Goal: Task Accomplishment & Management: Use online tool/utility

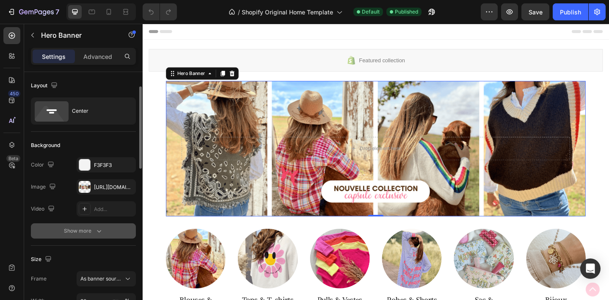
scroll to position [16, 0]
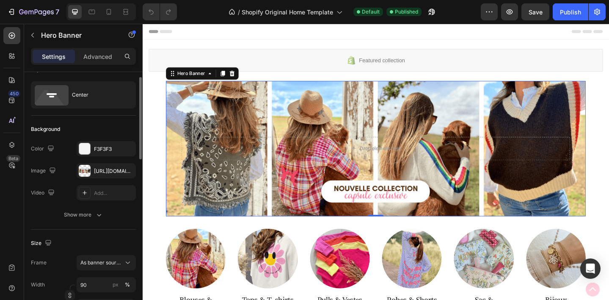
click at [83, 222] on div "Background The changes might be hidden by the image and the video. Color F3F3F3…" at bounding box center [83, 173] width 105 height 114
click at [86, 215] on div "Show more" at bounding box center [83, 214] width 39 height 8
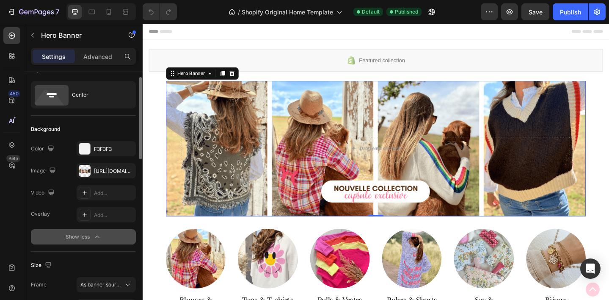
click at [77, 239] on div "Show less" at bounding box center [84, 236] width 36 height 8
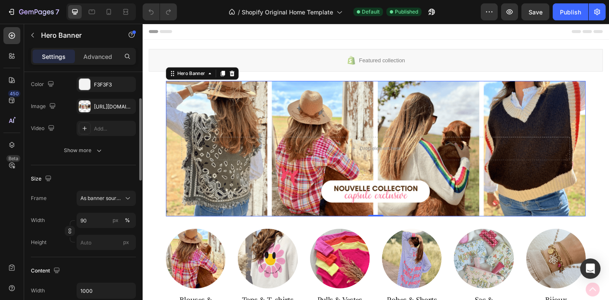
scroll to position [80, 0]
click at [102, 198] on span "As banner source" at bounding box center [100, 198] width 41 height 8
click at [98, 169] on div "Size Frame As banner source Width 90 px % Height px" at bounding box center [83, 211] width 105 height 92
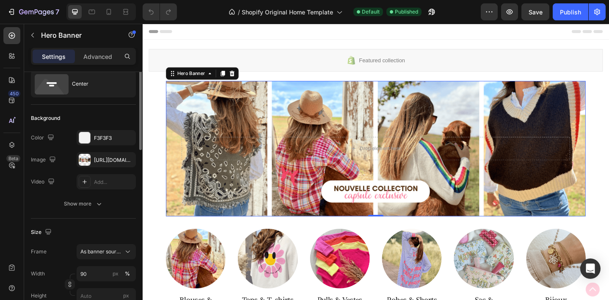
scroll to position [0, 0]
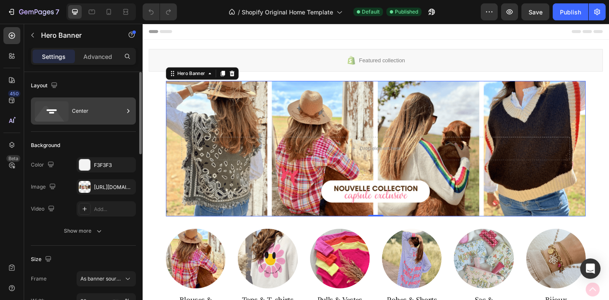
click at [86, 111] on div "Center" at bounding box center [98, 110] width 52 height 19
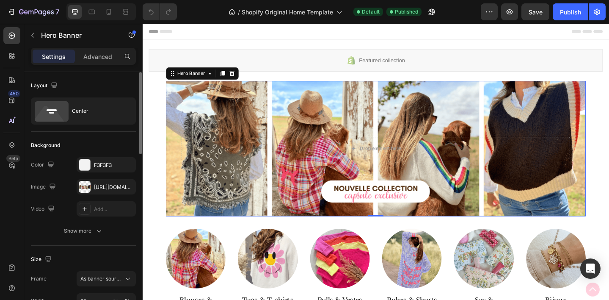
click at [99, 81] on div "Layout" at bounding box center [83, 86] width 105 height 14
click at [109, 188] on div "[URL][DOMAIN_NAME]" at bounding box center [106, 187] width 25 height 8
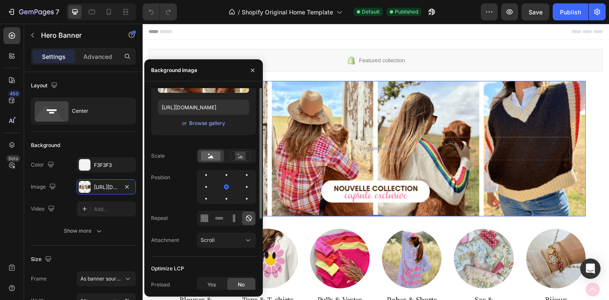
scroll to position [73, 0]
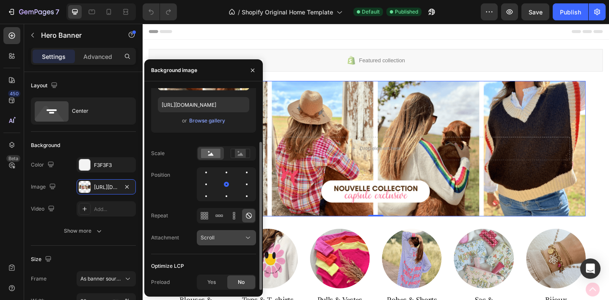
click at [235, 239] on div "Scroll" at bounding box center [222, 238] width 43 height 8
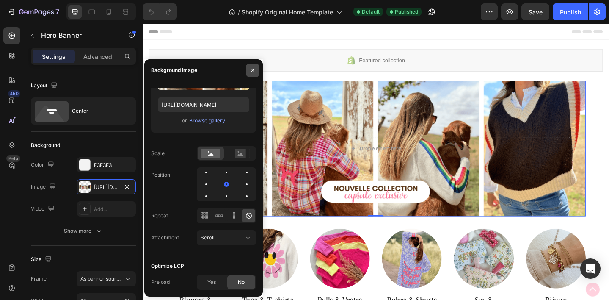
drag, startPoint x: 252, startPoint y: 70, endPoint x: 3, endPoint y: 115, distance: 253.0
click at [252, 70] on icon "button" at bounding box center [252, 69] width 3 height 3
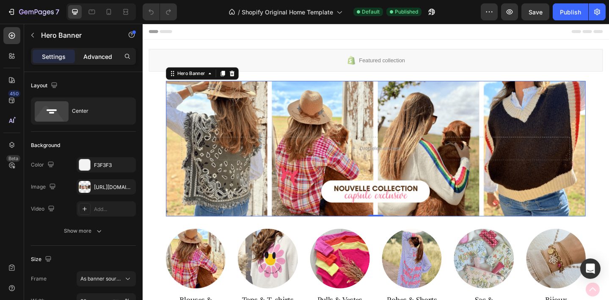
click at [93, 50] on div "Advanced" at bounding box center [98, 57] width 42 height 14
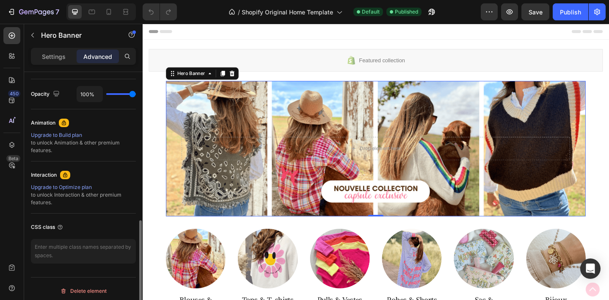
scroll to position [336, 0]
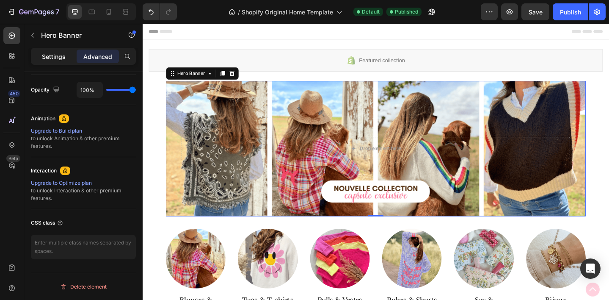
click at [58, 55] on p "Settings" at bounding box center [54, 56] width 24 height 9
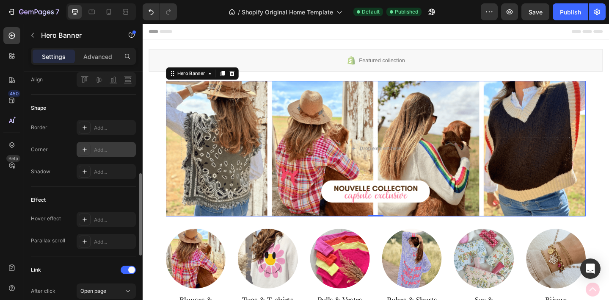
scroll to position [0, 0]
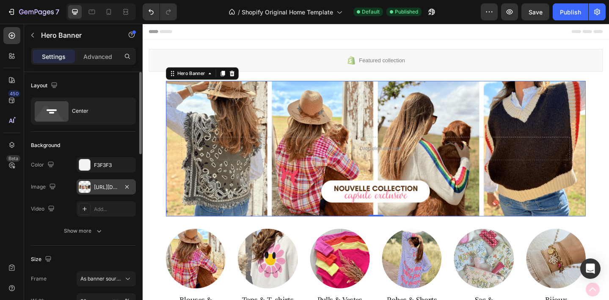
click at [107, 189] on div "[URL][DOMAIN_NAME]" at bounding box center [106, 187] width 25 height 8
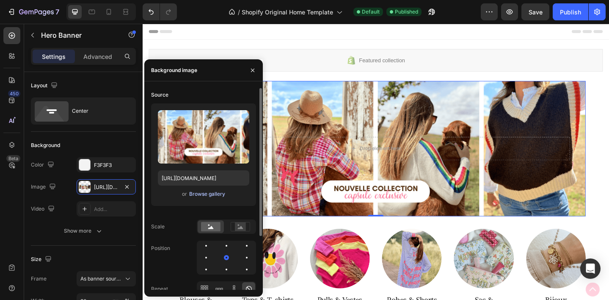
click at [214, 196] on div "Browse gallery" at bounding box center [207, 194] width 36 height 8
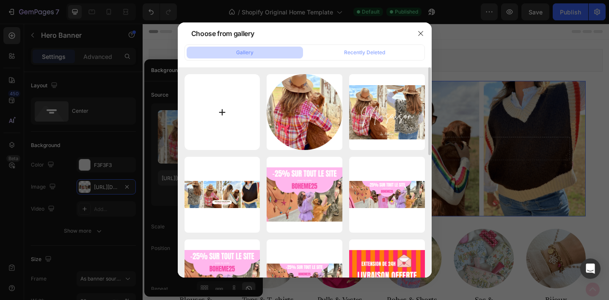
click at [237, 114] on input "file" at bounding box center [223, 112] width 76 height 76
type input "C:\fakepath\Bannière ordi + tablette (17).png"
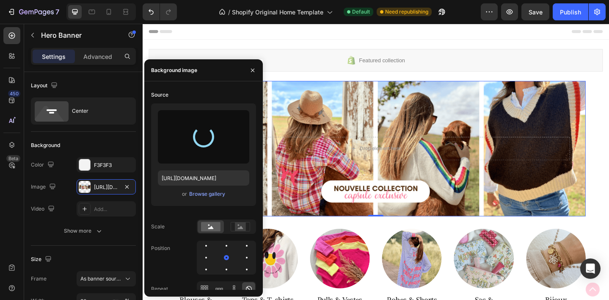
type input "[URL][DOMAIN_NAME]"
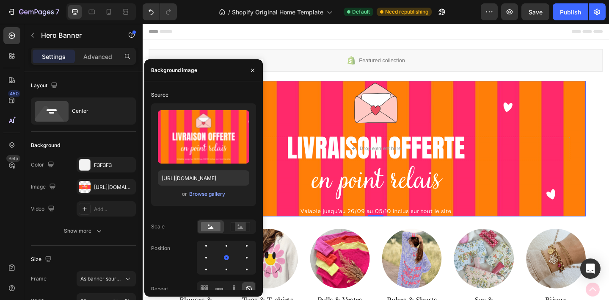
click at [317, 126] on div "Background Image" at bounding box center [396, 159] width 457 height 147
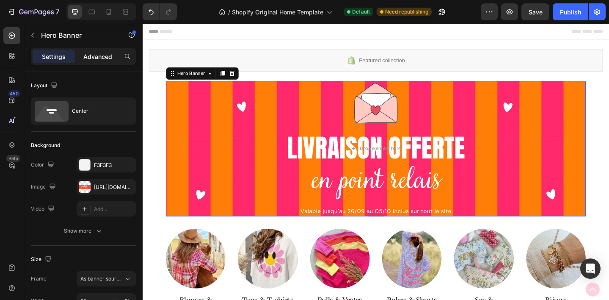
click at [88, 56] on p "Advanced" at bounding box center [97, 56] width 29 height 9
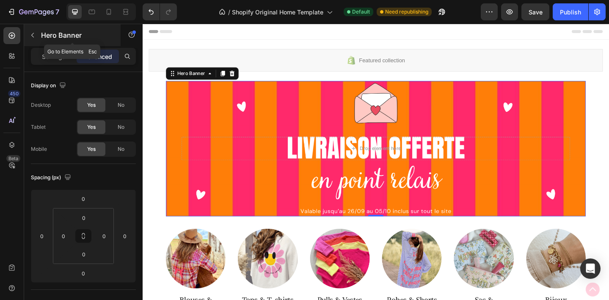
click at [35, 33] on icon "button" at bounding box center [32, 35] width 7 height 7
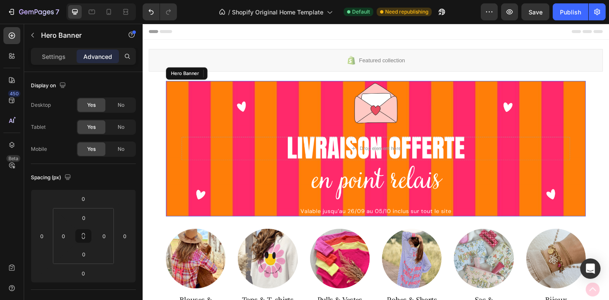
click at [205, 128] on div "Background Image" at bounding box center [396, 159] width 457 height 147
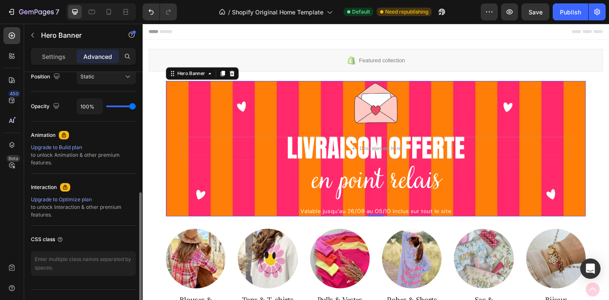
scroll to position [335, 0]
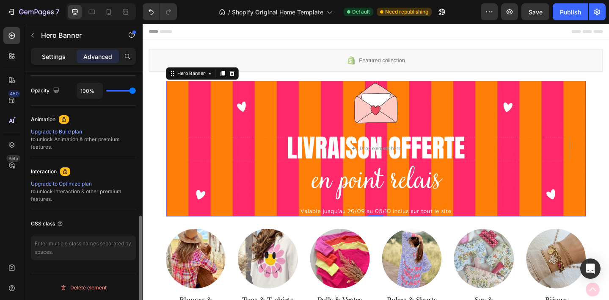
click at [62, 53] on p "Settings" at bounding box center [54, 56] width 24 height 9
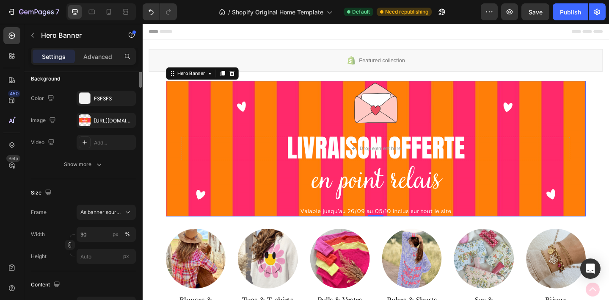
scroll to position [0, 0]
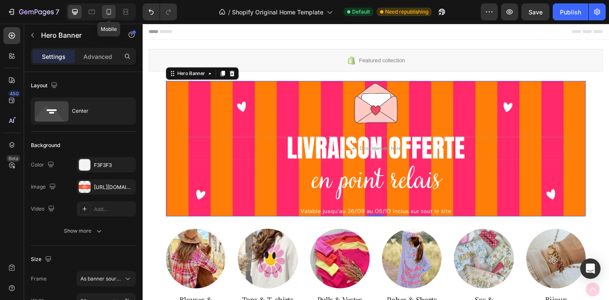
click at [110, 12] on icon at bounding box center [109, 12] width 8 height 8
type input "100%"
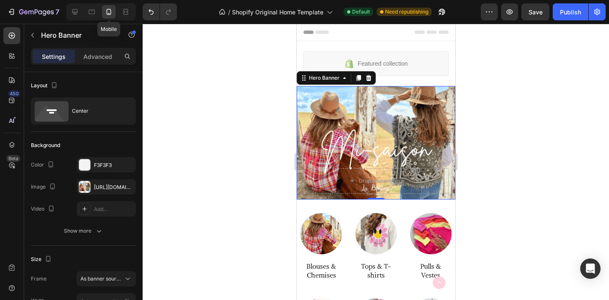
scroll to position [33, 0]
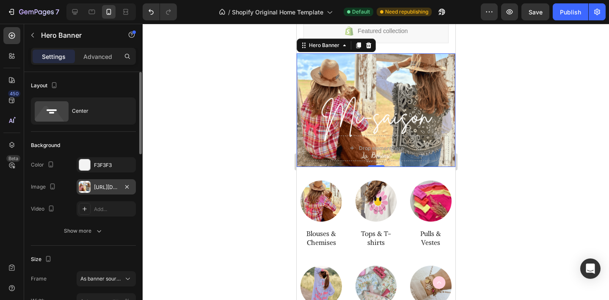
click at [103, 190] on div "[URL][DOMAIN_NAME]" at bounding box center [106, 187] width 25 height 8
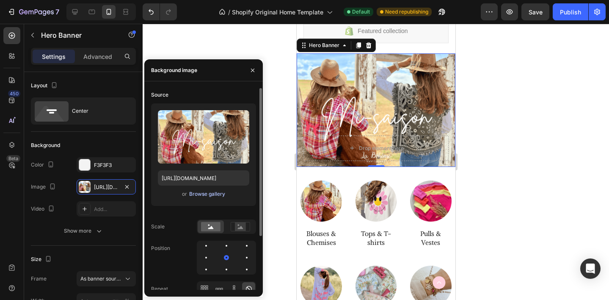
click at [217, 194] on div "Browse gallery" at bounding box center [207, 194] width 36 height 8
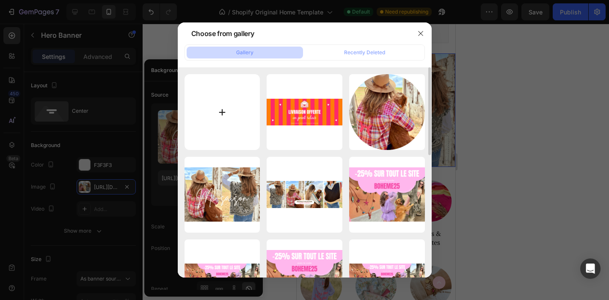
click at [221, 118] on input "file" at bounding box center [223, 112] width 76 height 76
type input "C:\fakepath\Bannière mobile fine (8).png"
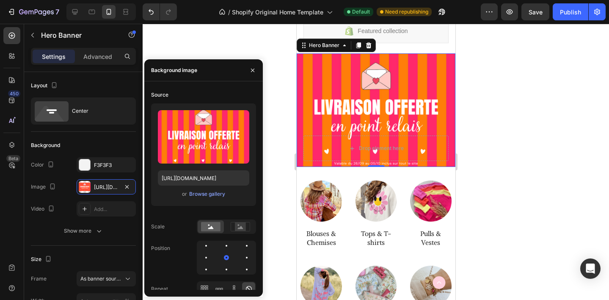
type input "[URL][DOMAIN_NAME]"
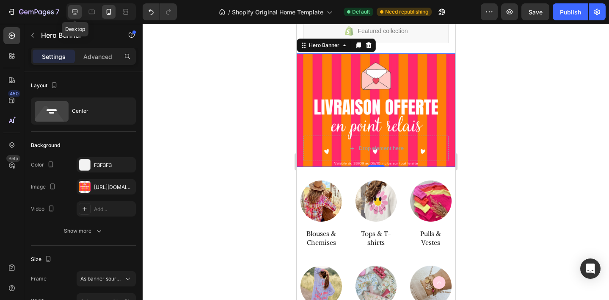
click at [77, 11] on icon at bounding box center [75, 12] width 6 height 6
type input "90"
type input "1000"
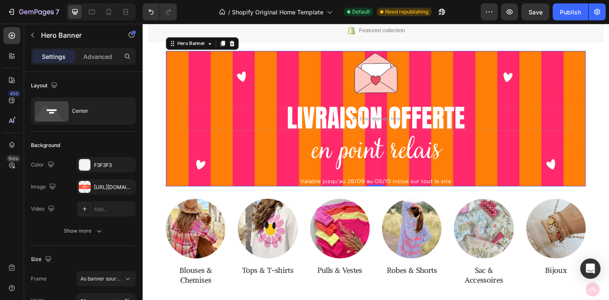
click at [253, 169] on div "Background Image" at bounding box center [396, 126] width 457 height 147
click at [109, 186] on div "[URL][DOMAIN_NAME]" at bounding box center [106, 187] width 25 height 8
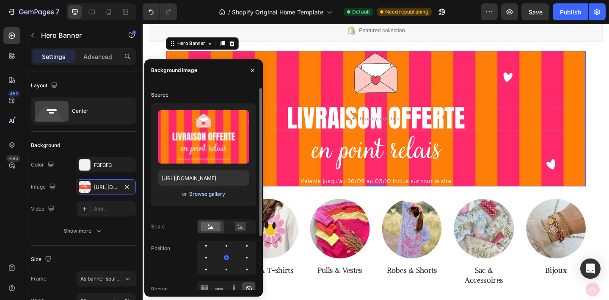
click at [207, 194] on div "Browse gallery" at bounding box center [207, 194] width 36 height 8
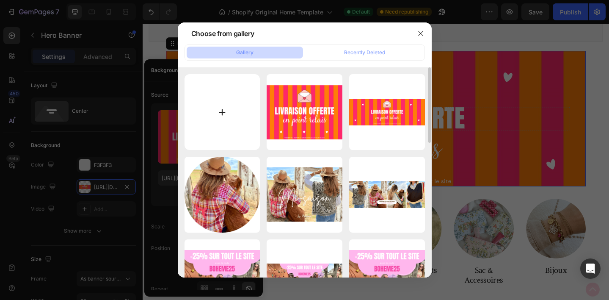
click at [224, 117] on input "file" at bounding box center [223, 112] width 76 height 76
type input "C:\fakepath\Bannière ordi + tablette (18).png"
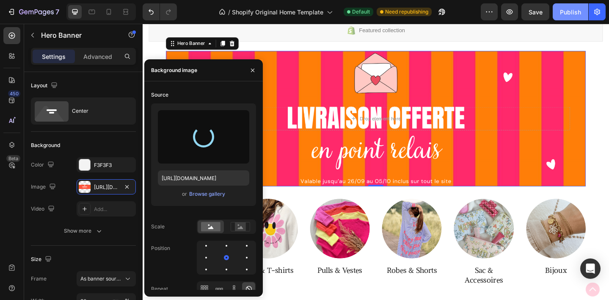
type input "[URL][DOMAIN_NAME]"
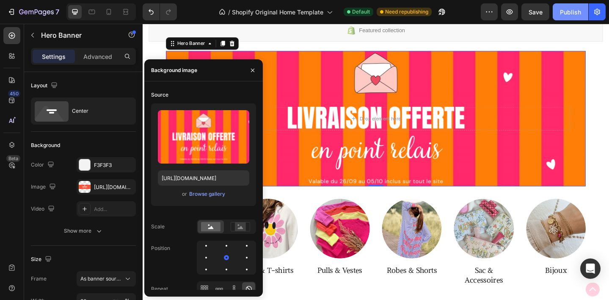
click at [569, 11] on div "Publish" at bounding box center [570, 12] width 21 height 9
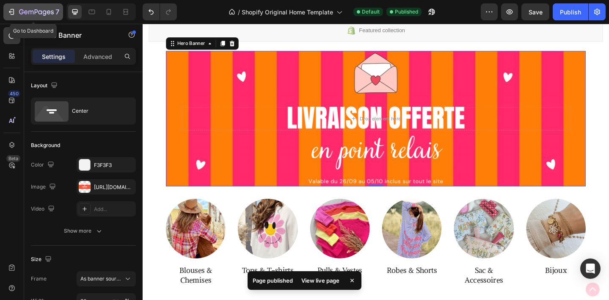
click at [8, 8] on icon "button" at bounding box center [11, 12] width 8 height 8
